Goal: Check status: Check status

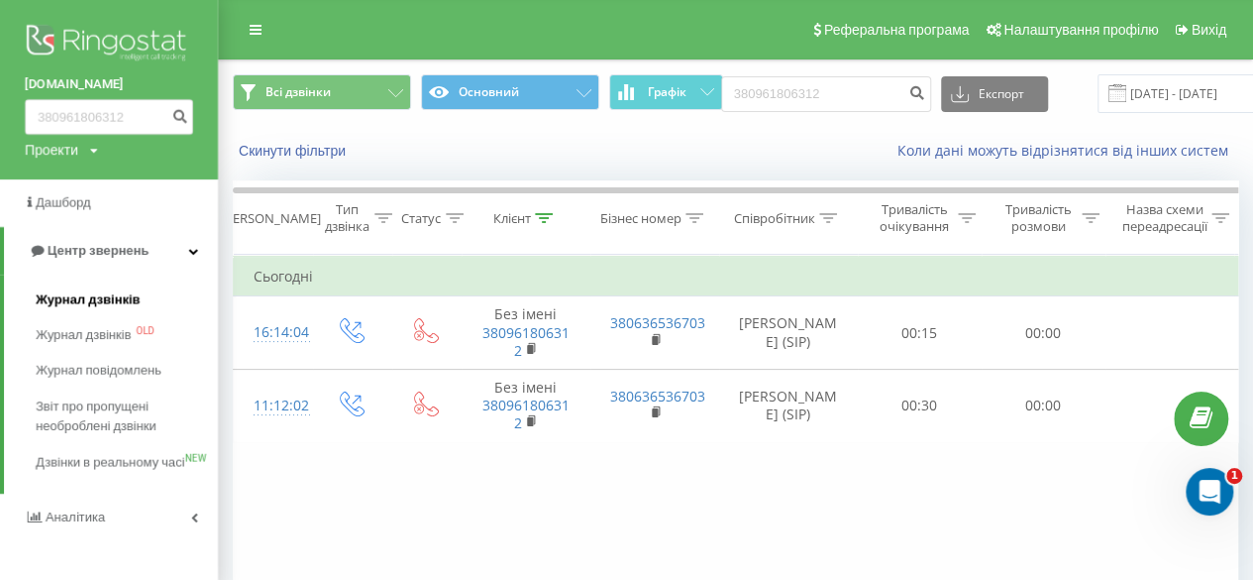
click at [87, 300] on span "Журнал дзвінків" at bounding box center [88, 299] width 105 height 20
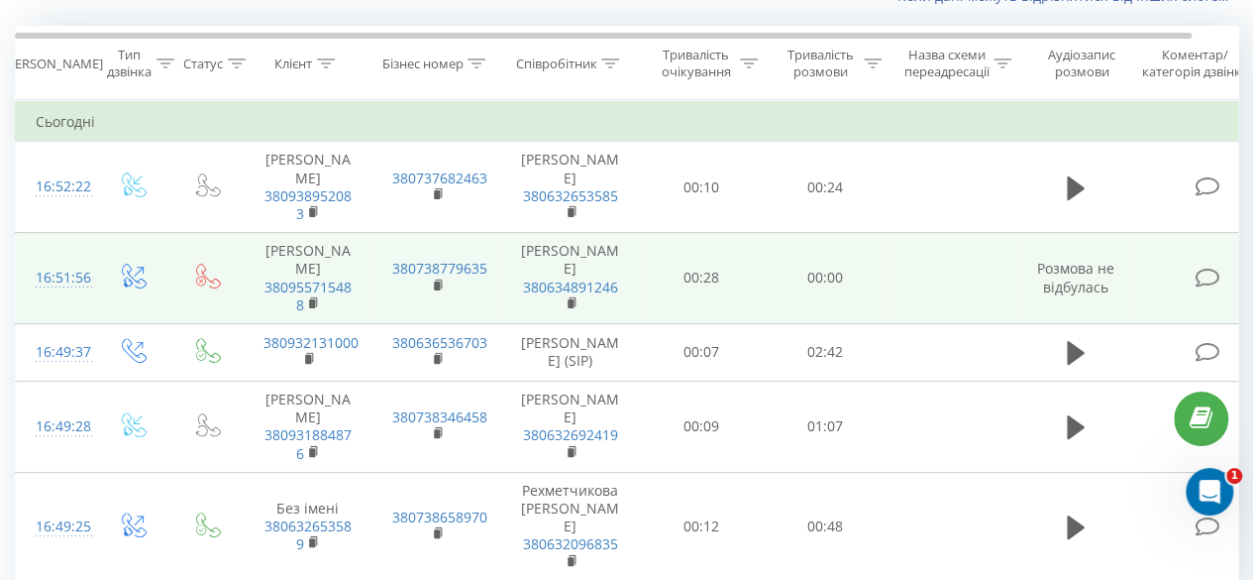
scroll to position [156, 0]
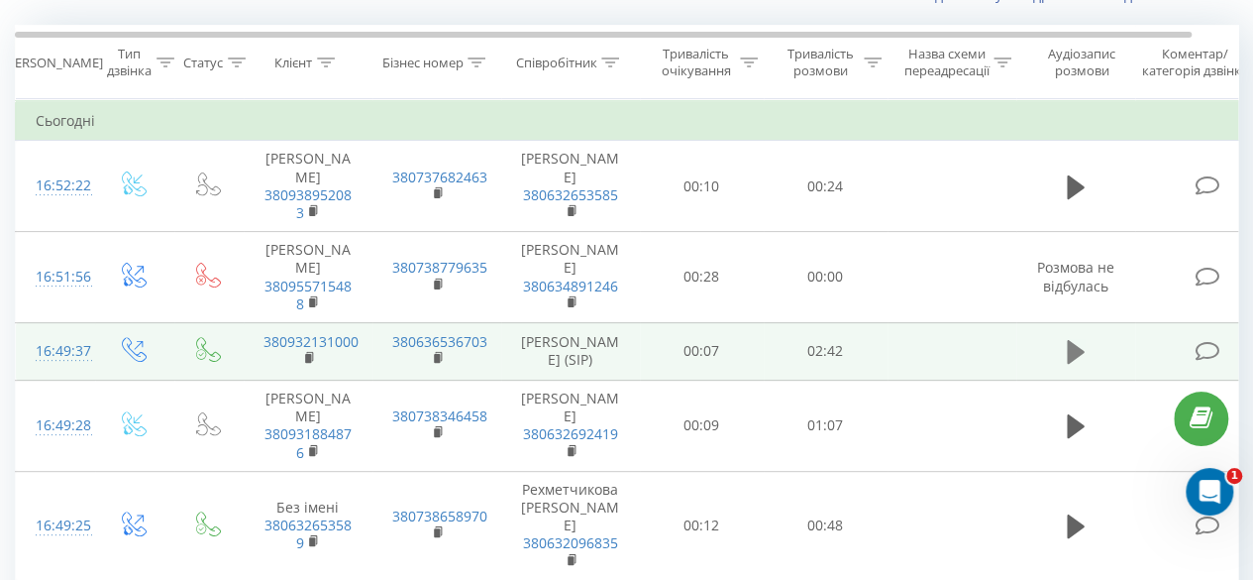
click at [1073, 364] on icon at bounding box center [1076, 352] width 18 height 24
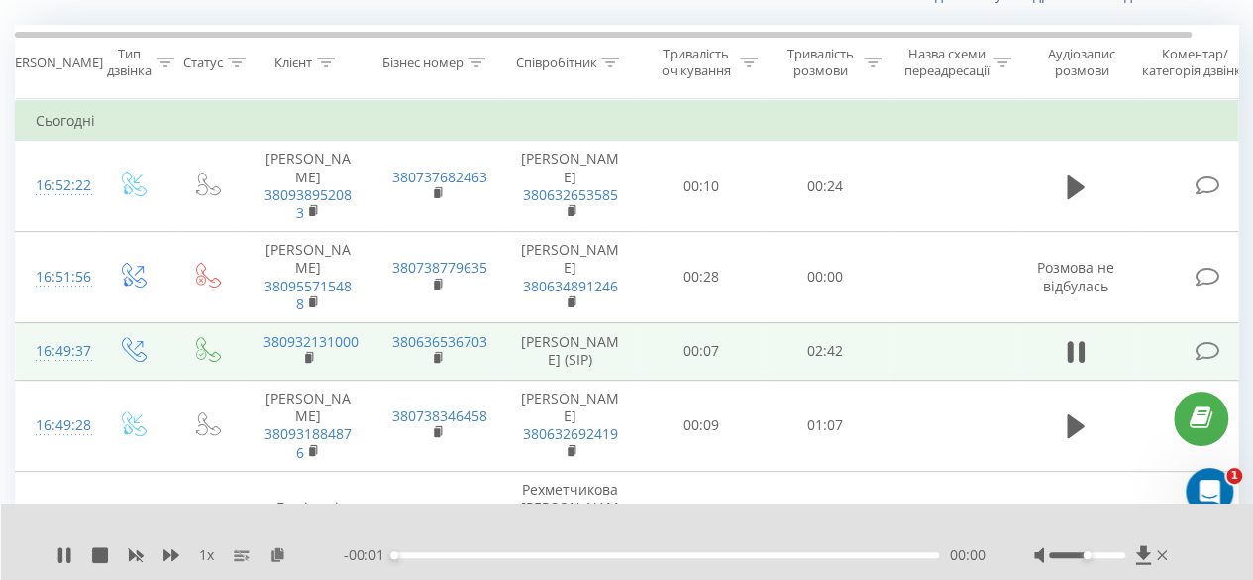
click at [793, 553] on div "00:00" at bounding box center [666, 555] width 545 height 6
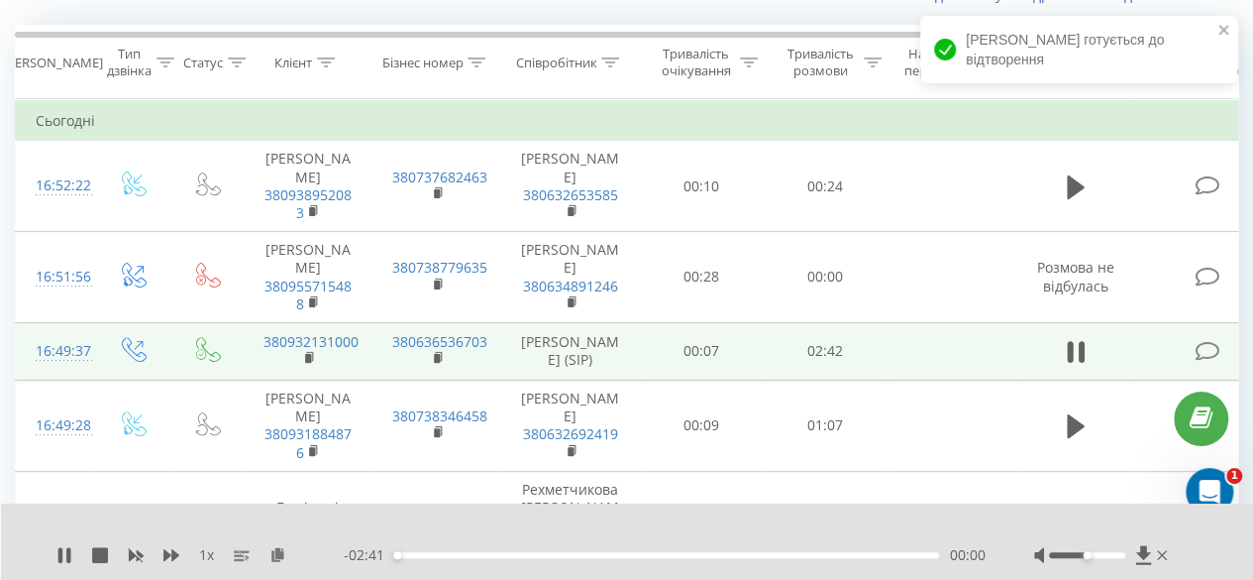
click at [793, 553] on div "00:00" at bounding box center [666, 555] width 545 height 6
click at [757, 554] on div "01:48" at bounding box center [666, 555] width 545 height 6
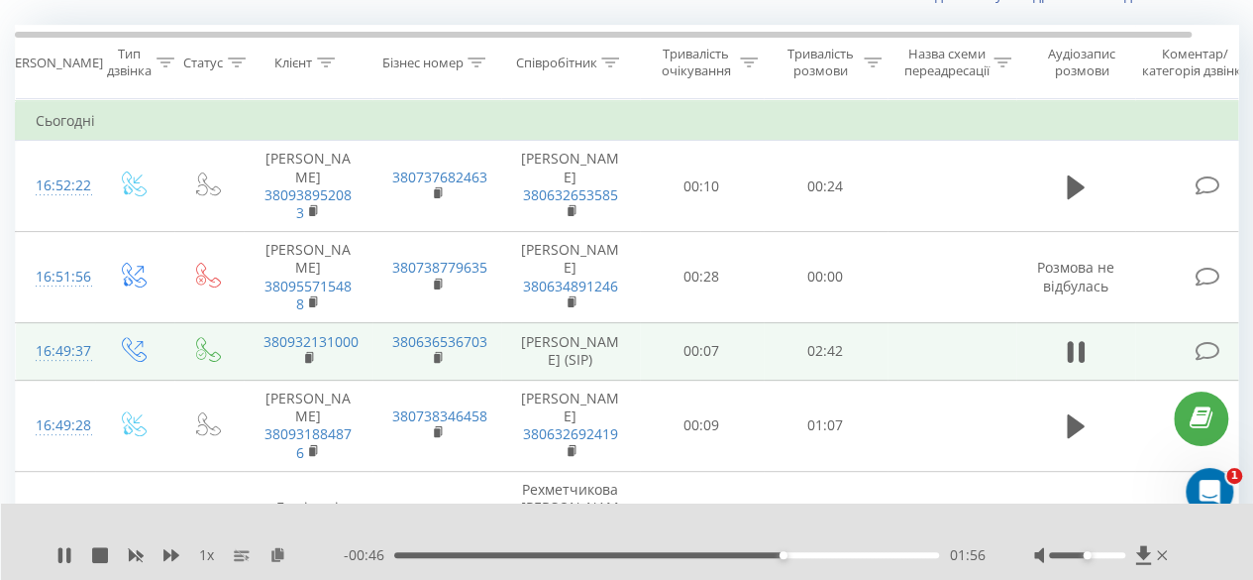
click at [66, 543] on div "1 x - 00:46 01:56 01:56" at bounding box center [627, 541] width 1253 height 76
click at [66, 552] on icon at bounding box center [68, 555] width 4 height 16
